Goal: Find specific page/section: Find specific page/section

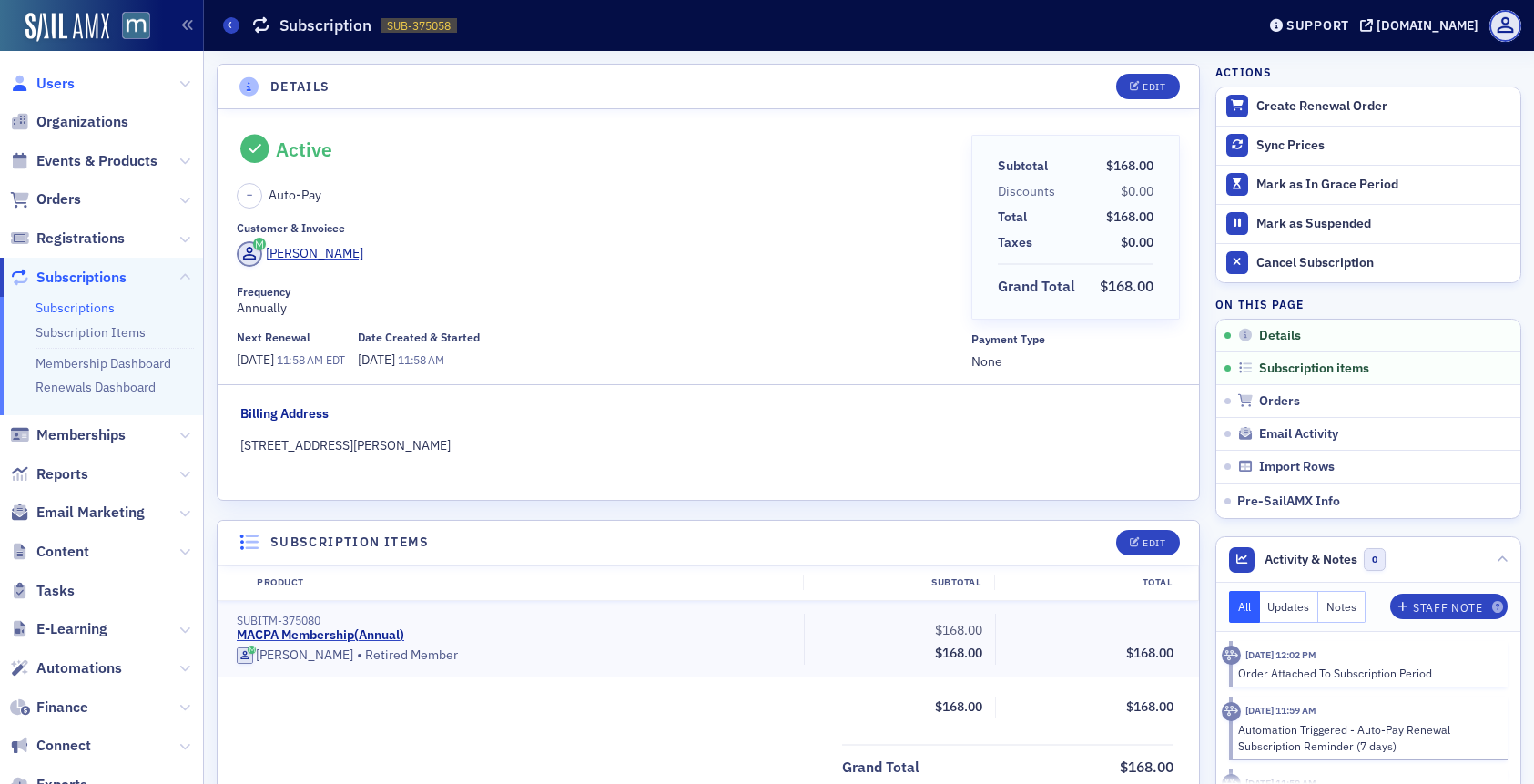
click at [43, 85] on span "Users" at bounding box center [55, 84] width 38 height 20
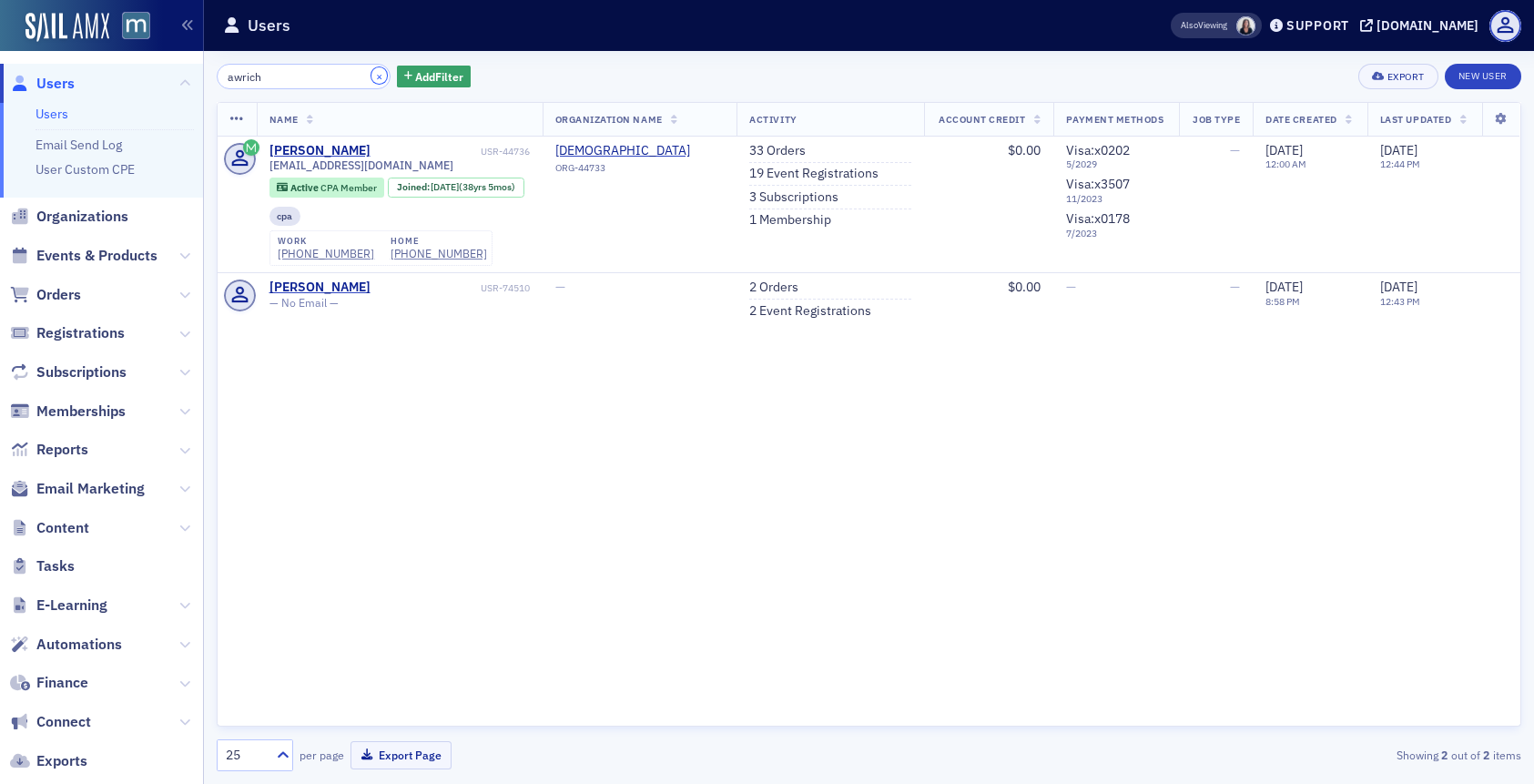
click at [372, 73] on button "×" at bounding box center [380, 75] width 17 height 17
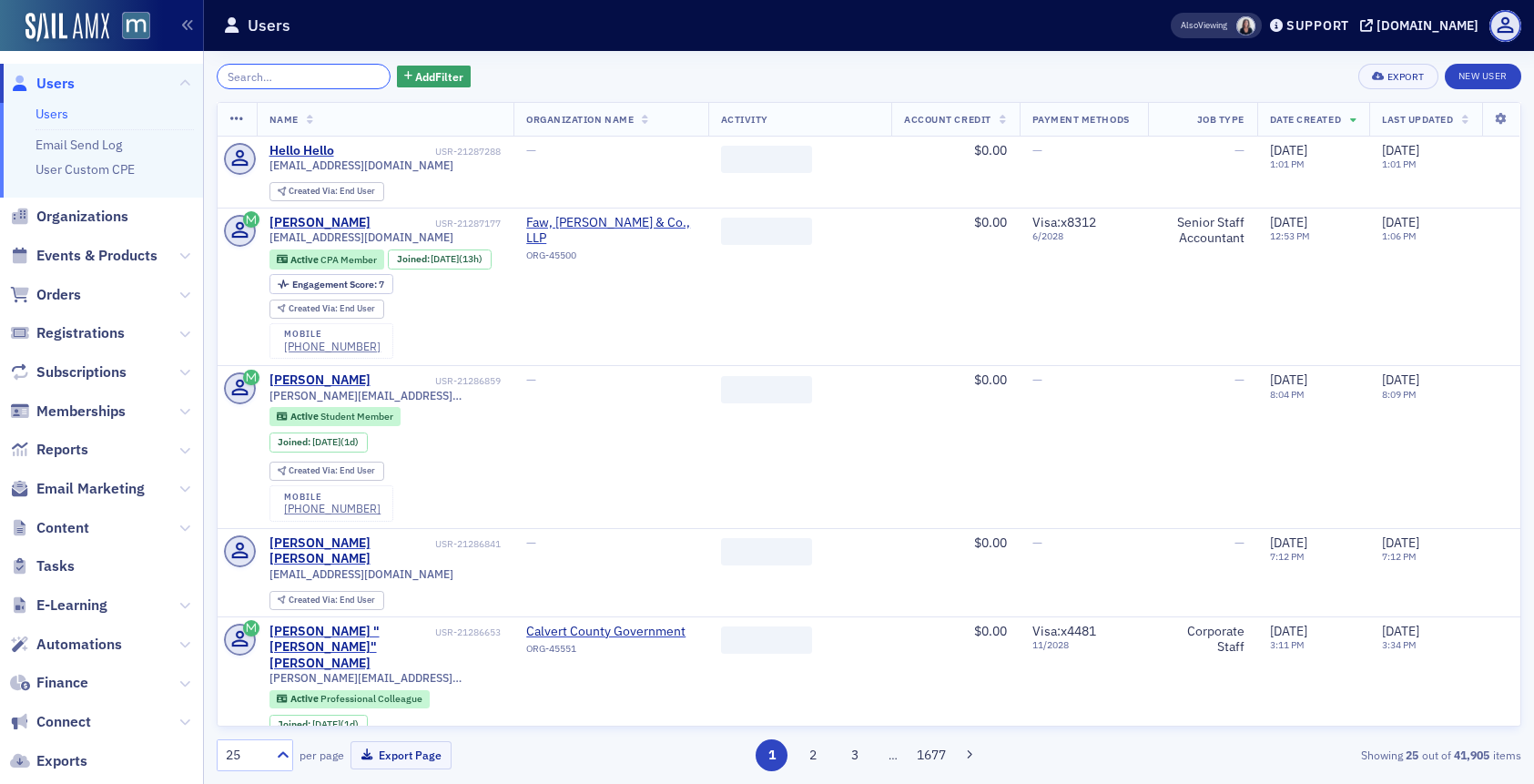
click at [331, 78] on input "search" at bounding box center [303, 77] width 174 height 26
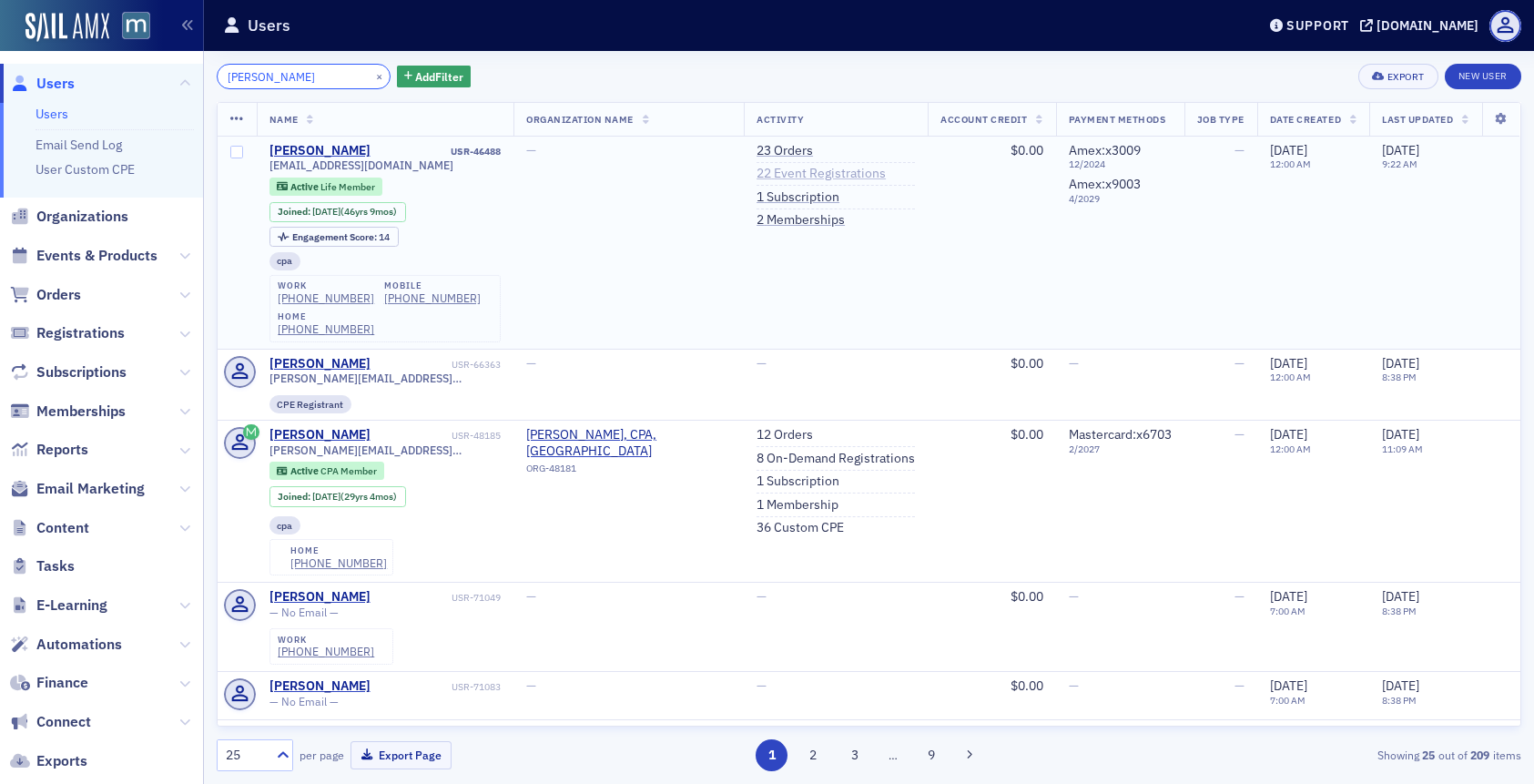
type input "[PERSON_NAME]"
click at [801, 174] on link "22 Event Registrations" at bounding box center [821, 173] width 129 height 17
